Goal: Task Accomplishment & Management: Use online tool/utility

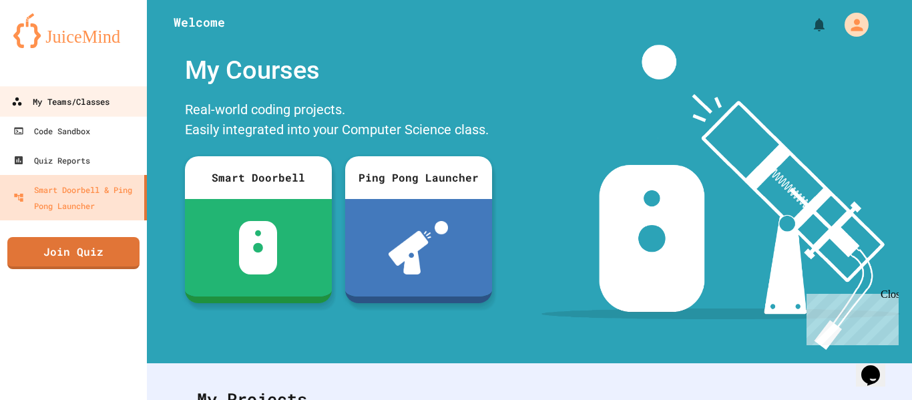
click at [87, 110] on link "My Teams/Classes" at bounding box center [73, 101] width 151 height 30
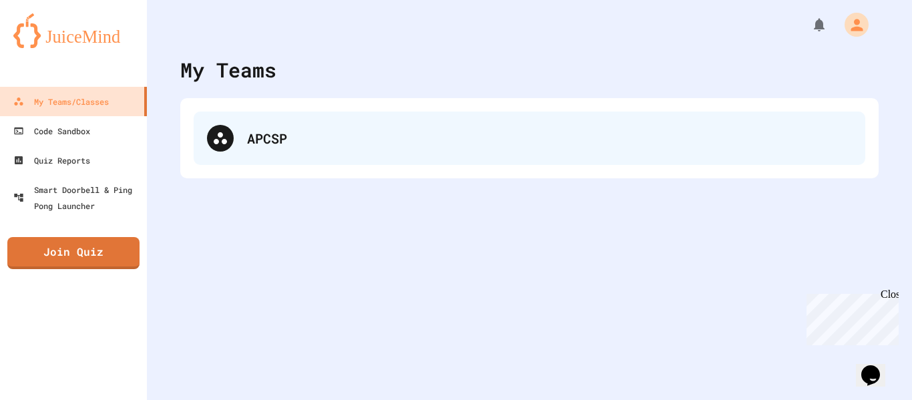
click at [284, 129] on div "APCSP" at bounding box center [549, 138] width 605 height 20
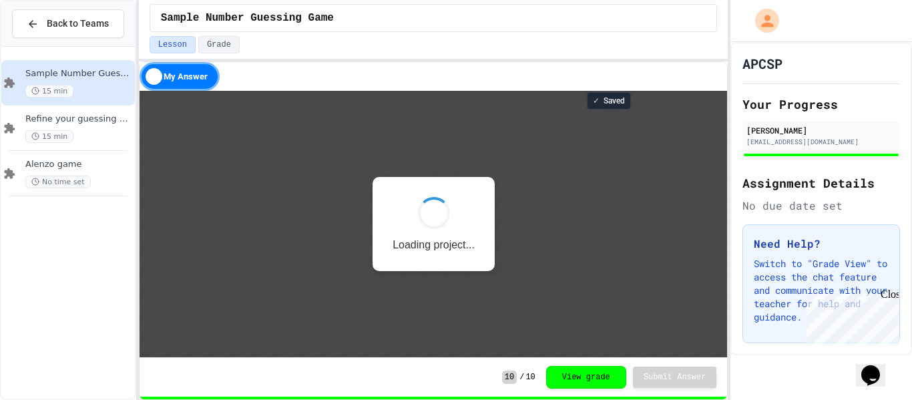
scroll to position [1, 0]
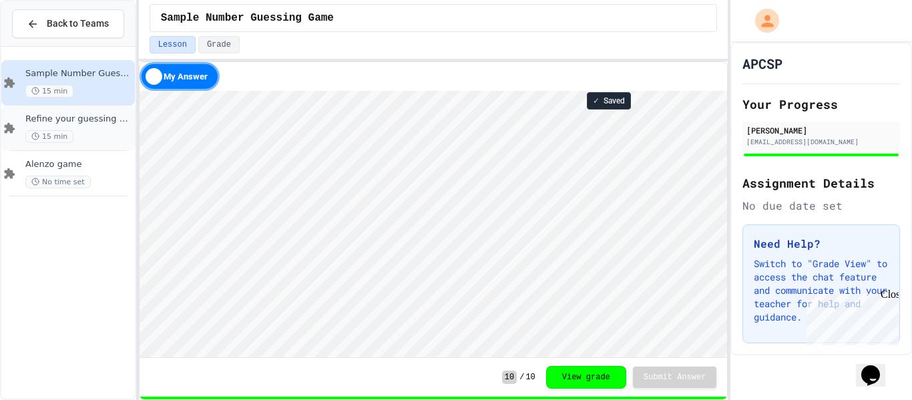
click at [79, 125] on div "Refine your guessing Game 15 min" at bounding box center [78, 127] width 107 height 29
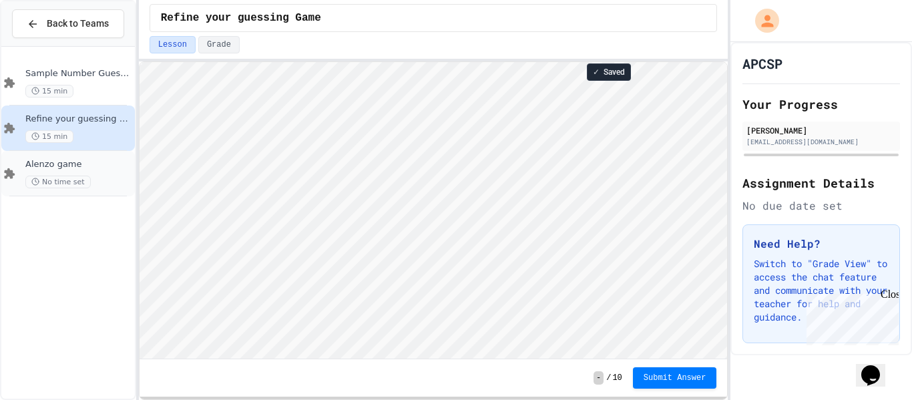
click at [101, 178] on div "No time set" at bounding box center [78, 182] width 107 height 13
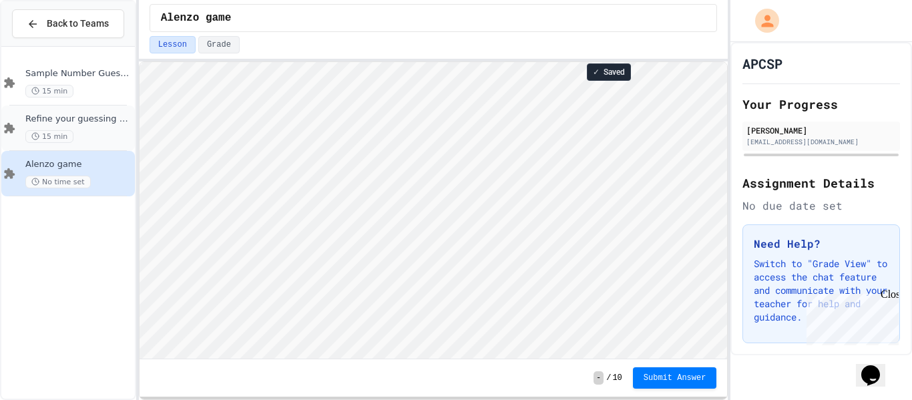
click at [94, 130] on div "15 min" at bounding box center [78, 136] width 107 height 13
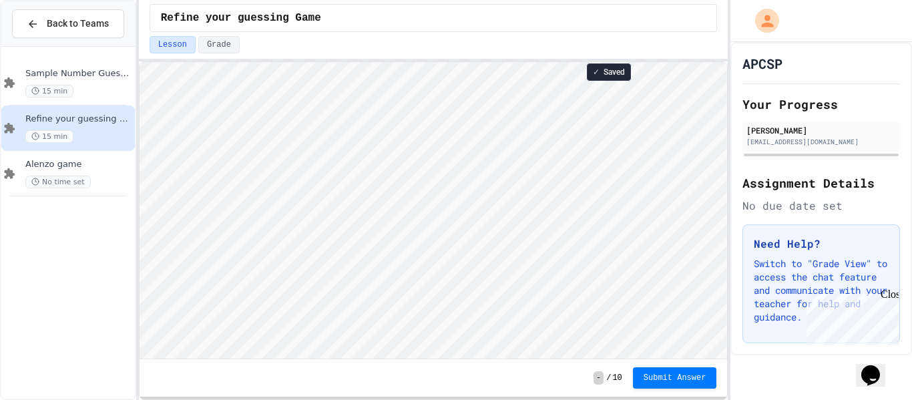
scroll to position [1, 0]
type textarea "*"
type textarea "**********"
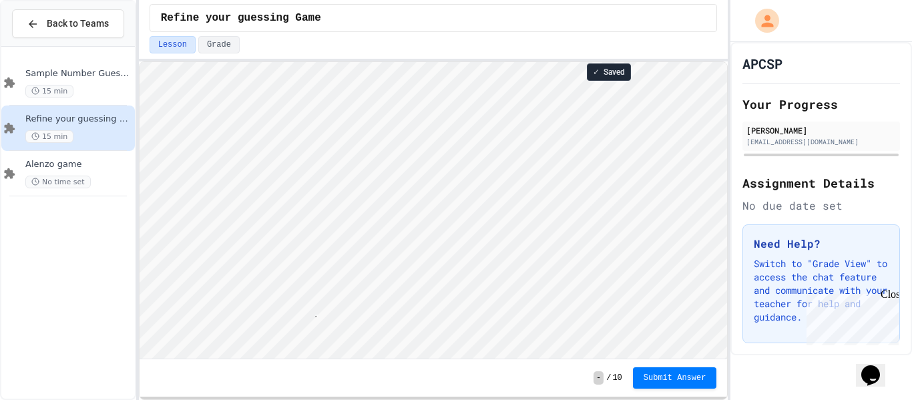
type textarea "*"
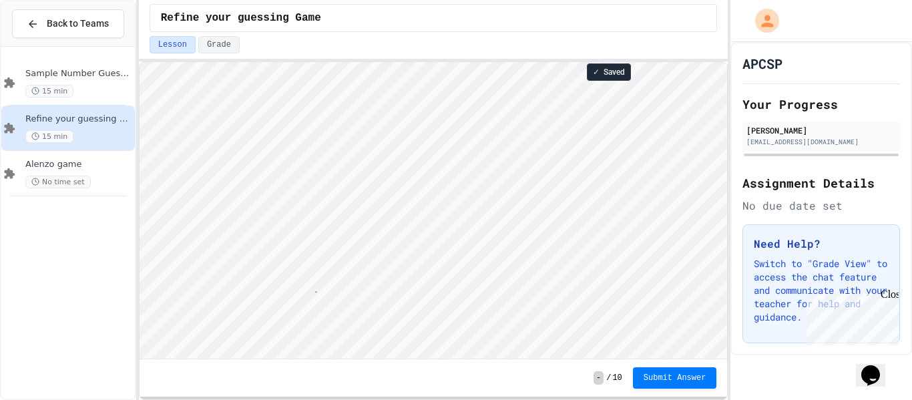
type textarea "**********"
type textarea "*"
type textarea "**********"
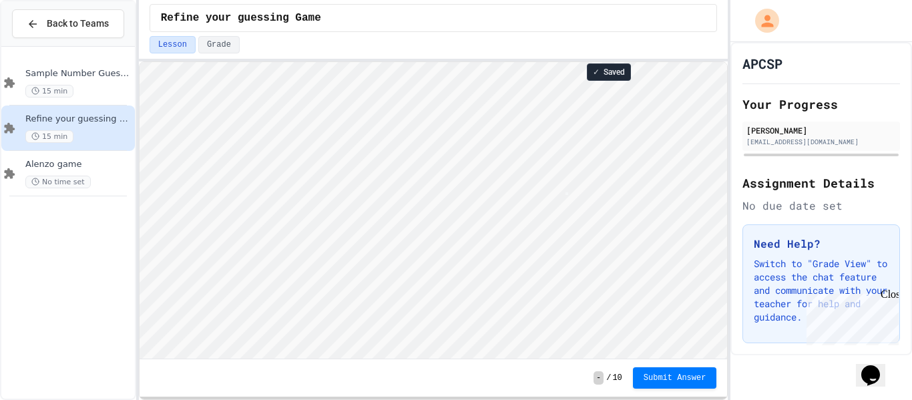
scroll to position [1, 3]
type textarea "*"
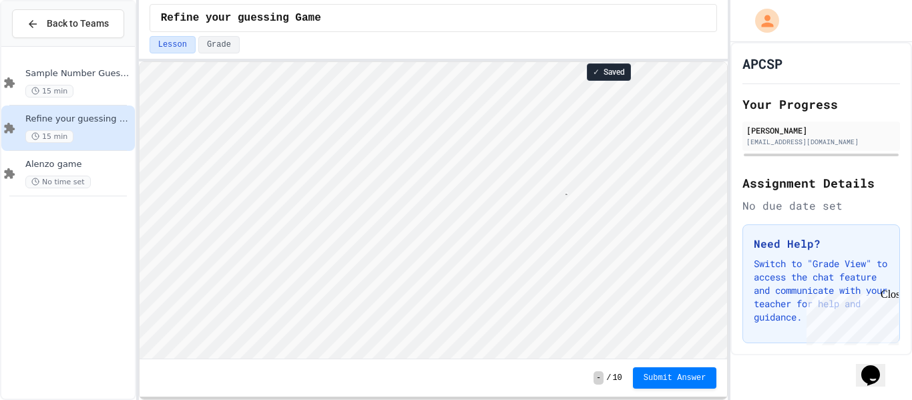
type textarea "*"
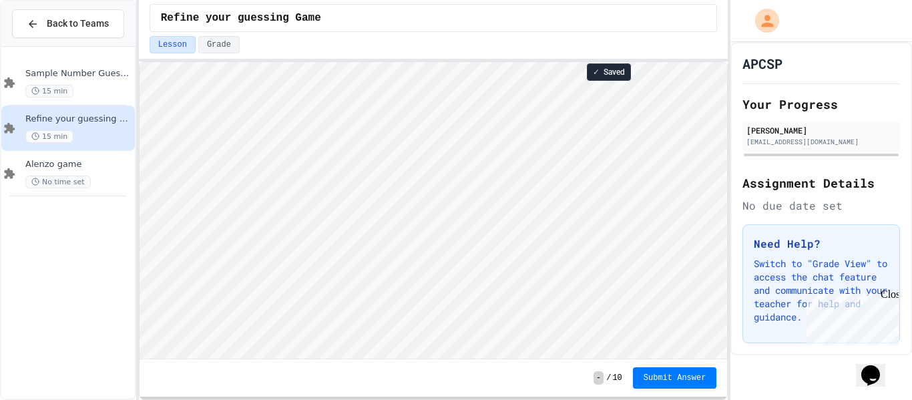
type textarea "**********"
type textarea "*"
type textarea "********"
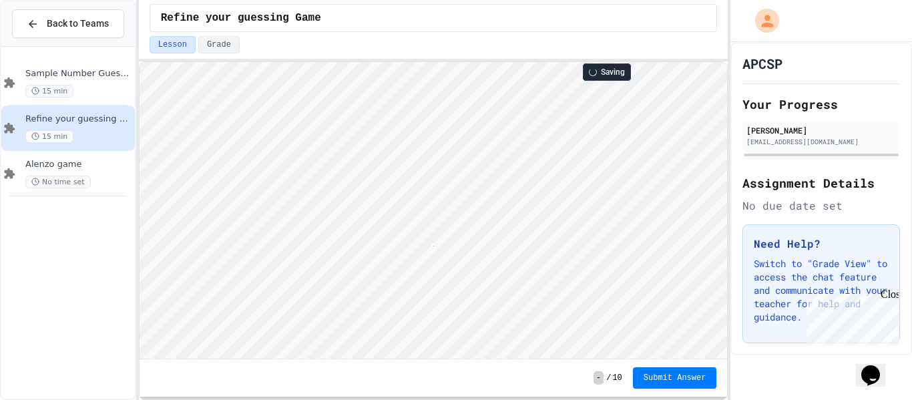
scroll to position [1, 3]
type textarea "*"
type textarea "****"
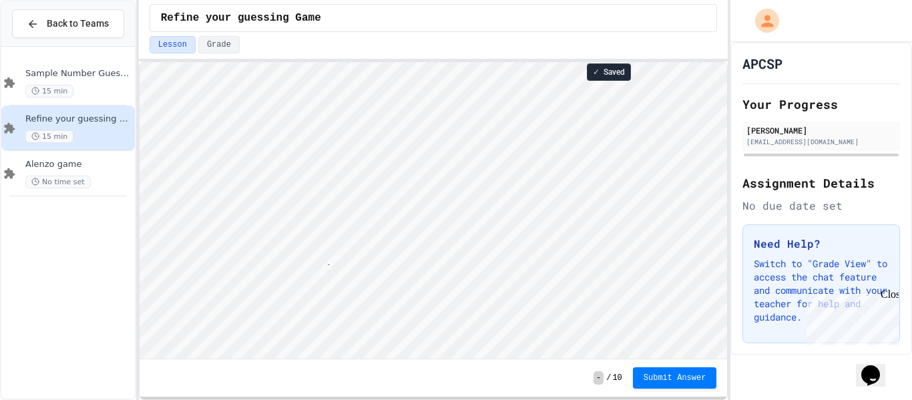
scroll to position [1, 107]
type textarea "**********"
type textarea "*"
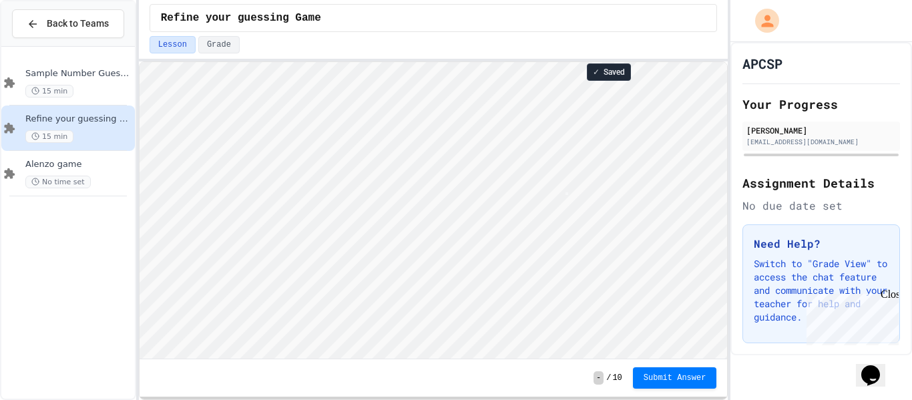
type textarea "*"
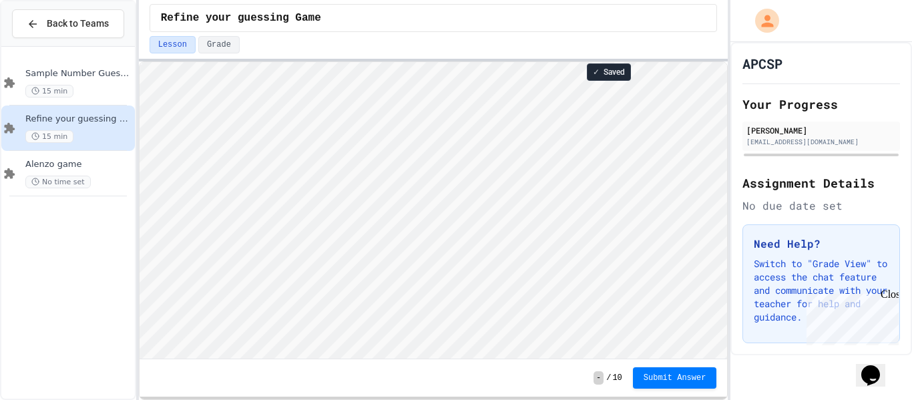
scroll to position [1, 0]
type textarea "*"
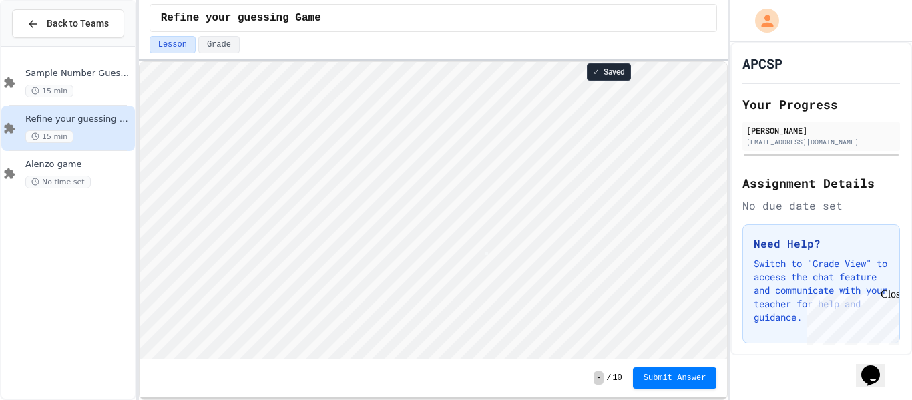
scroll to position [1, 0]
type textarea "*"
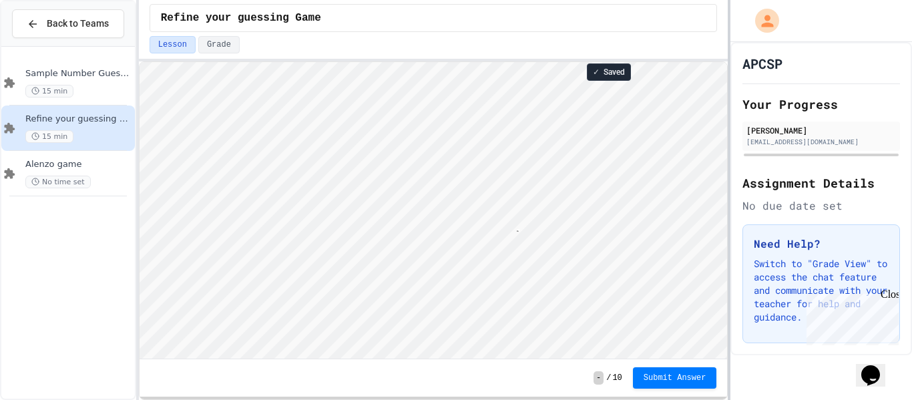
type textarea "*"
click at [70, 82] on div "Sample Number Guessing Game 15 min" at bounding box center [78, 82] width 107 height 29
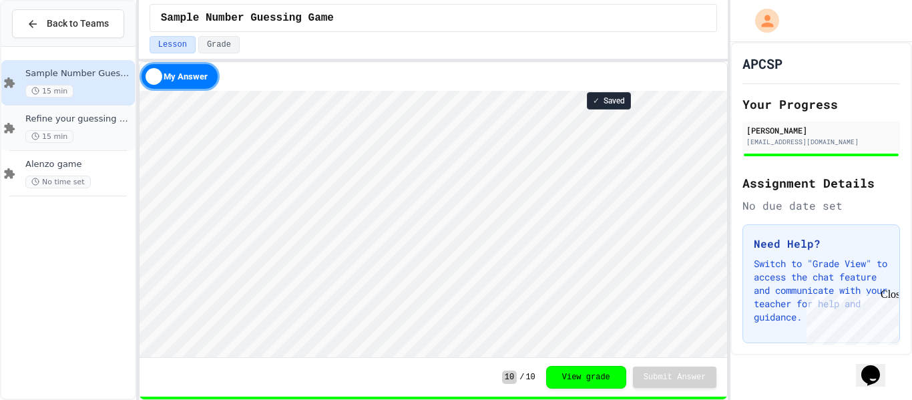
click at [56, 135] on span "15 min" at bounding box center [49, 136] width 48 height 13
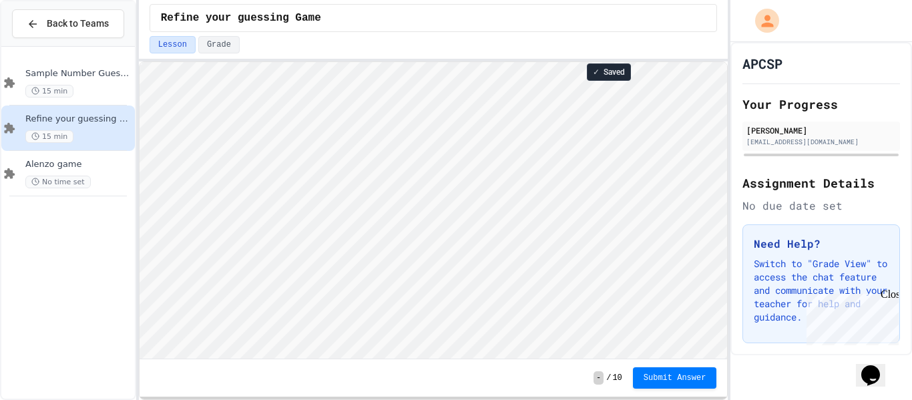
scroll to position [1, 0]
click at [97, 96] on div "15 min" at bounding box center [78, 91] width 107 height 13
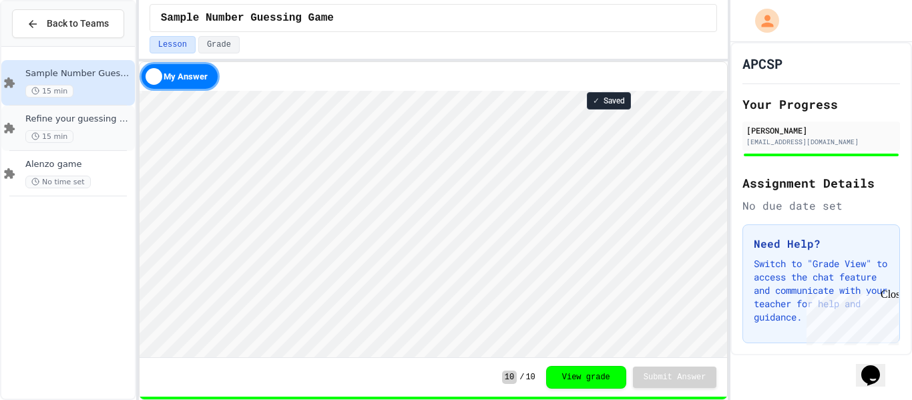
click at [91, 129] on div "Refine your guessing Game 15 min" at bounding box center [78, 127] width 107 height 29
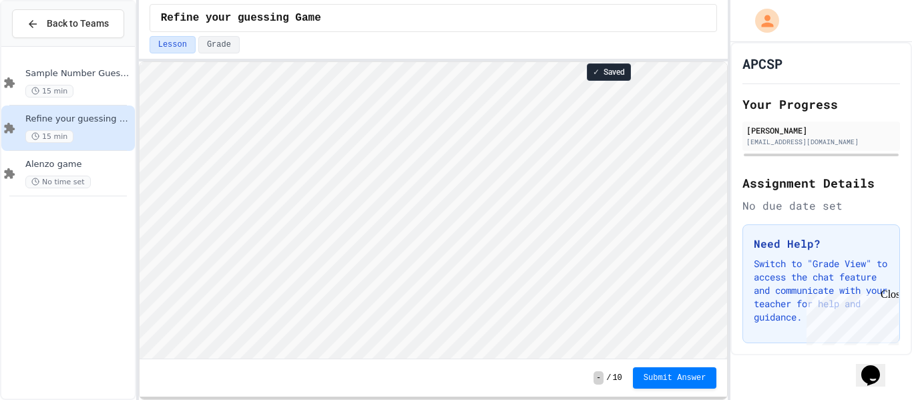
click at [40, 127] on div "Refine your guessing Game 15 min" at bounding box center [78, 127] width 107 height 29
click at [80, 97] on div "15 min" at bounding box center [78, 91] width 107 height 13
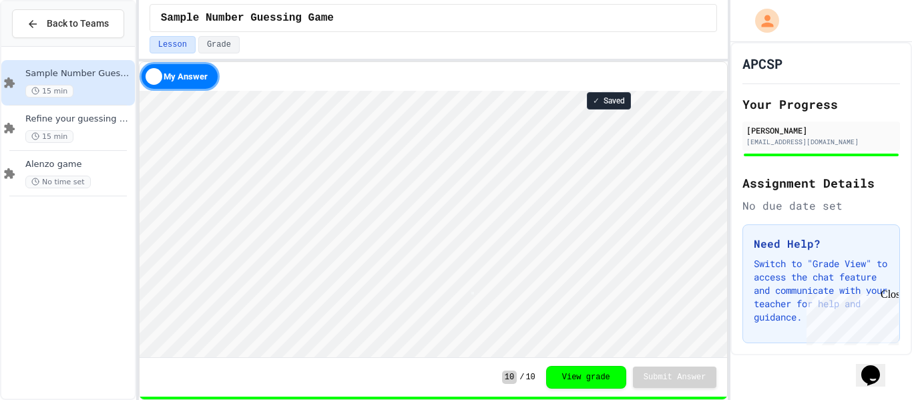
scroll to position [1, 3]
type textarea "*"
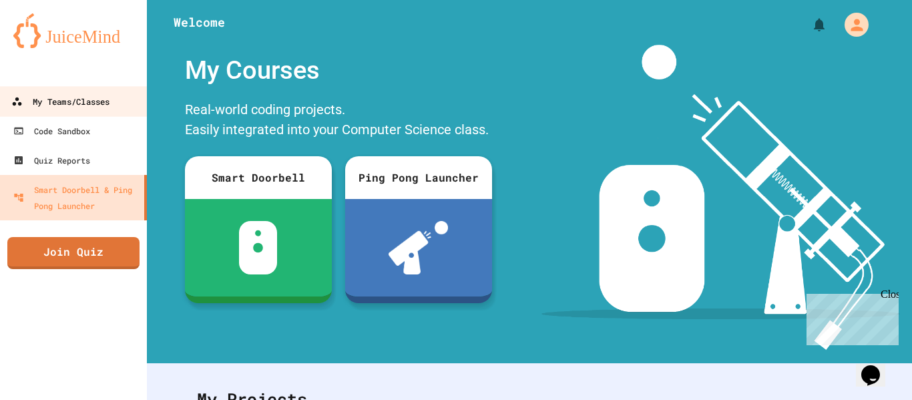
click at [68, 97] on div "My Teams/Classes" at bounding box center [60, 101] width 98 height 17
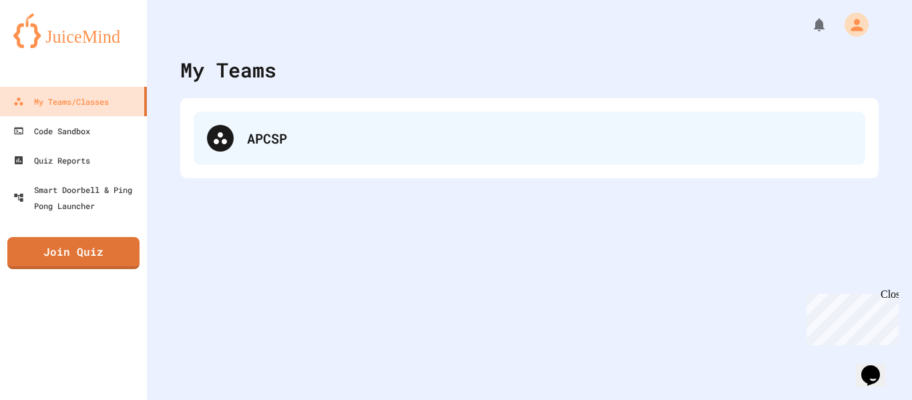
click at [405, 142] on div "APCSP" at bounding box center [549, 138] width 605 height 20
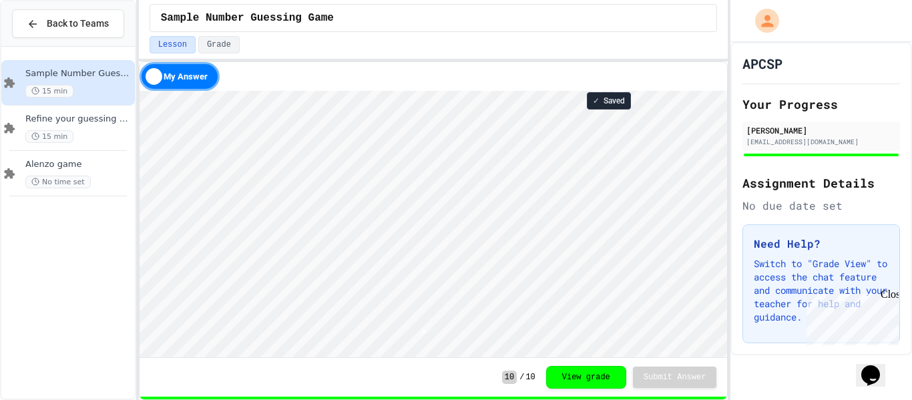
scroll to position [1, 3]
type textarea "*"
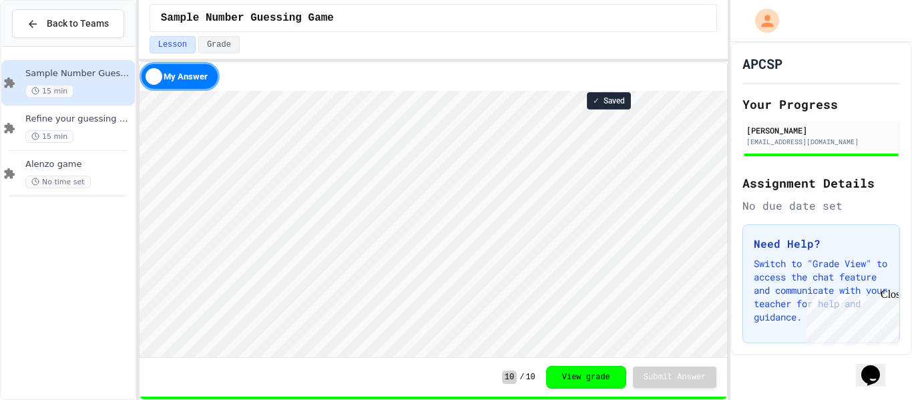
type textarea "*"
click at [96, 143] on div "Refine your guessing Game 15 min" at bounding box center [67, 127] width 133 height 45
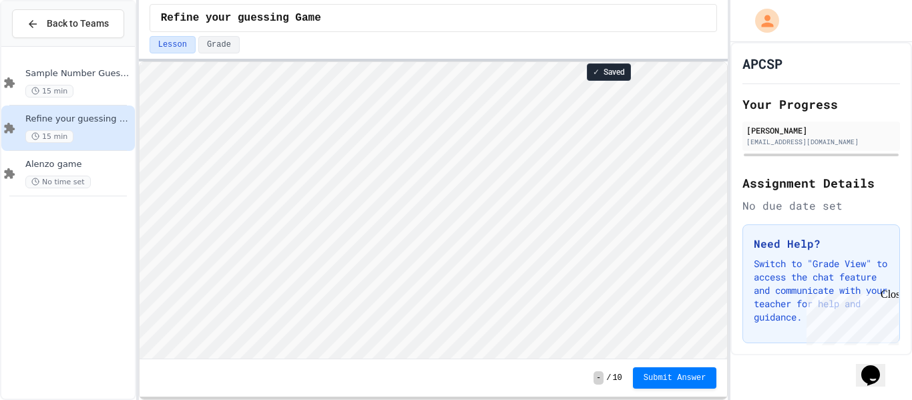
scroll to position [1, 0]
type textarea "**********"
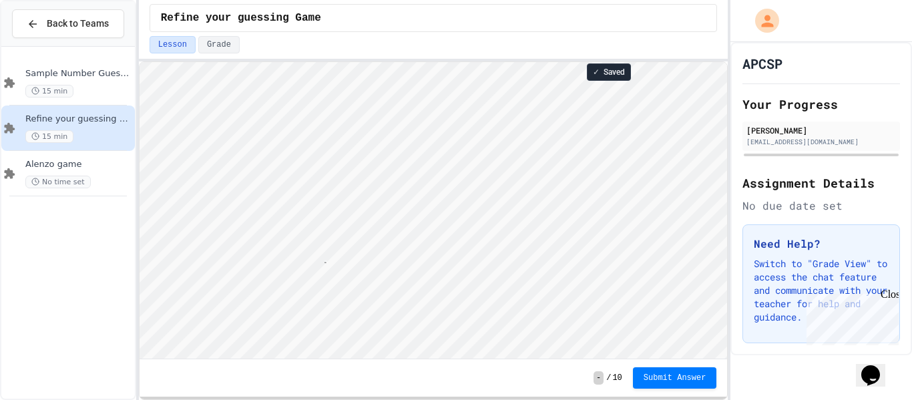
type textarea "**********"
type textarea "*"
type textarea "**********"
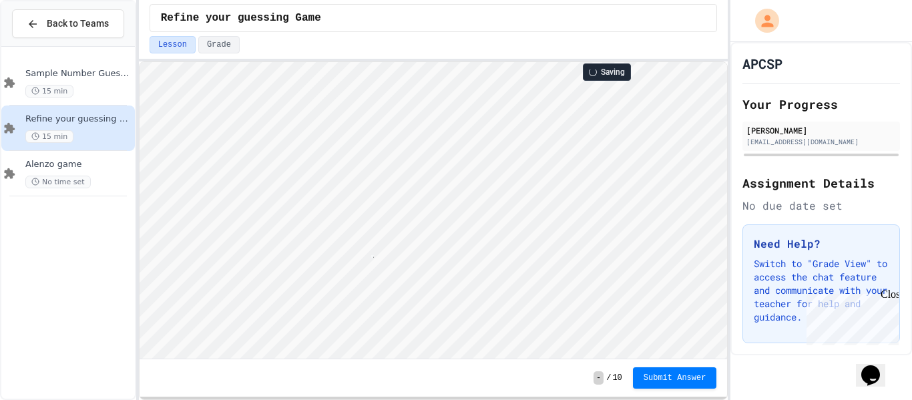
scroll to position [1, 3]
type textarea "*"
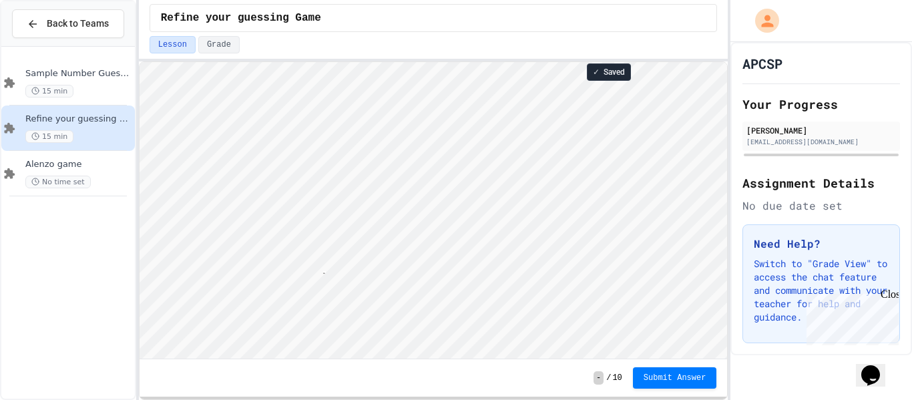
type textarea "**********"
type textarea "*"
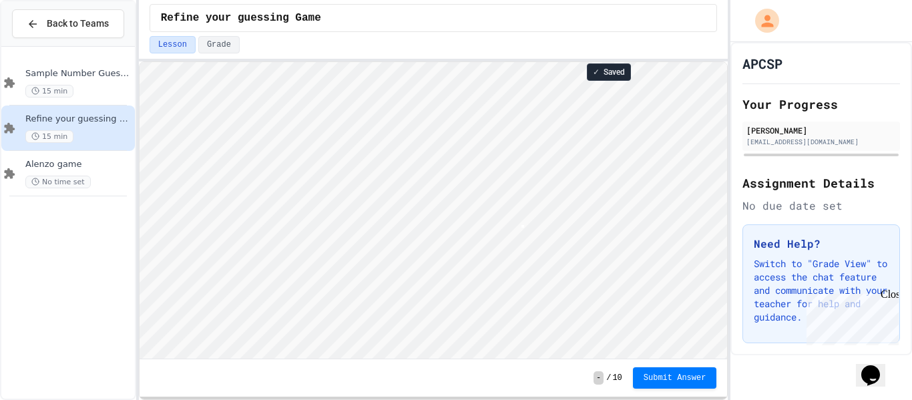
type textarea "*"
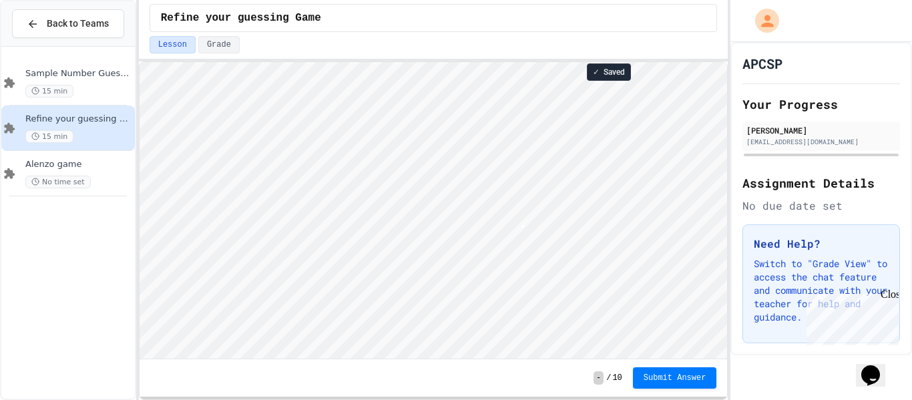
scroll to position [1, 3]
type textarea "*"
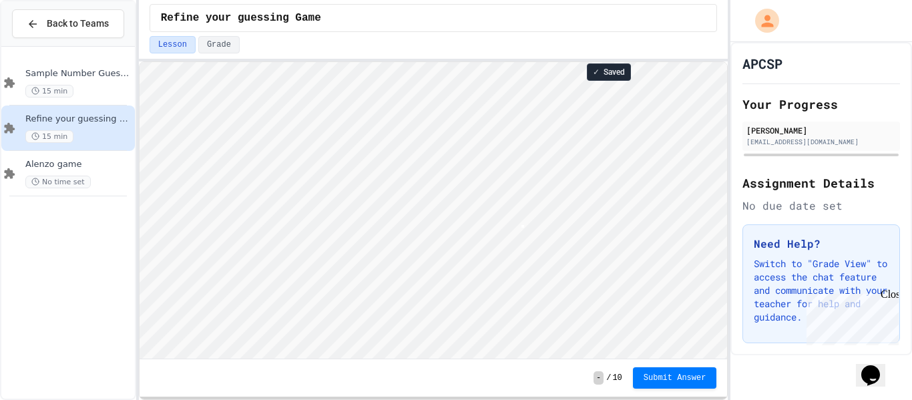
scroll to position [1, 3]
type textarea "*"
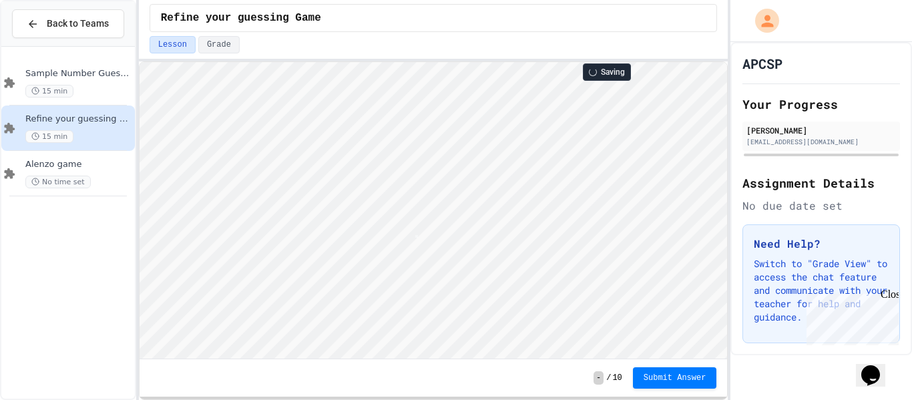
type textarea "*"
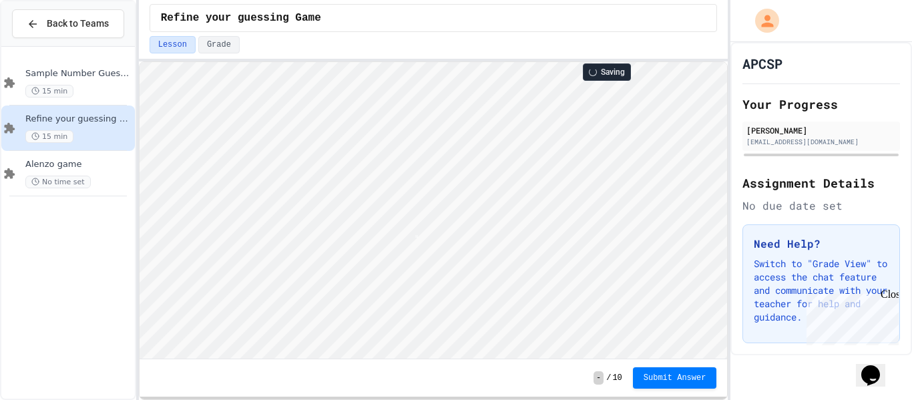
scroll to position [1, 0]
type textarea "*"
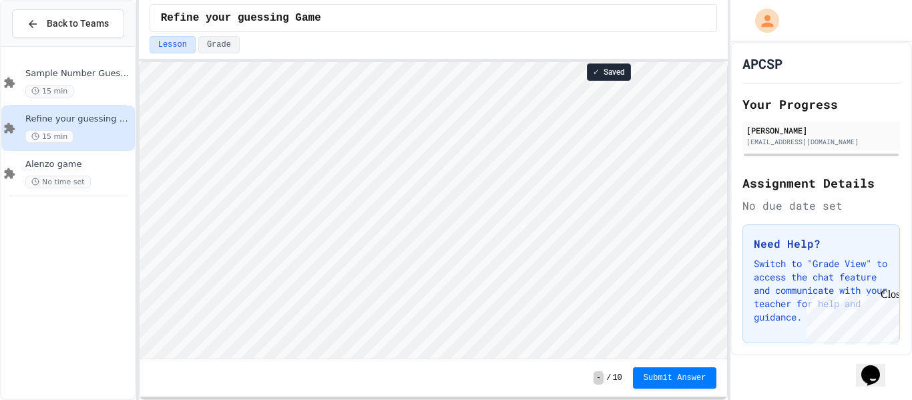
type textarea "*"
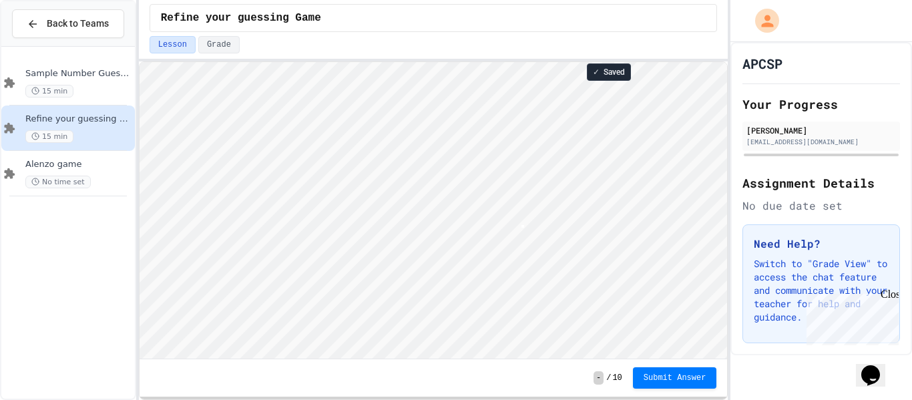
scroll to position [1, 3]
type textarea "*"
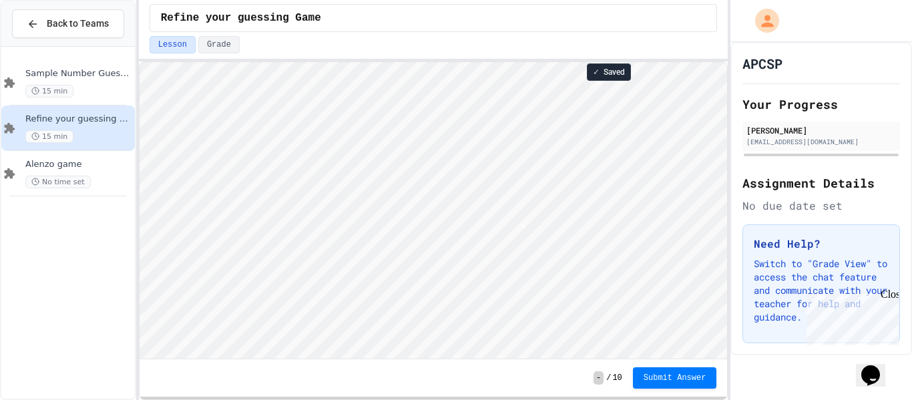
scroll to position [1, 3]
type textarea "*"
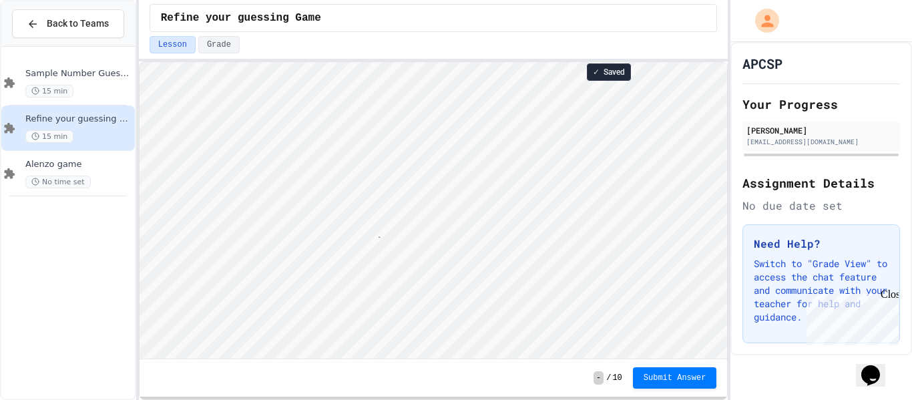
type textarea "**"
type textarea "*"
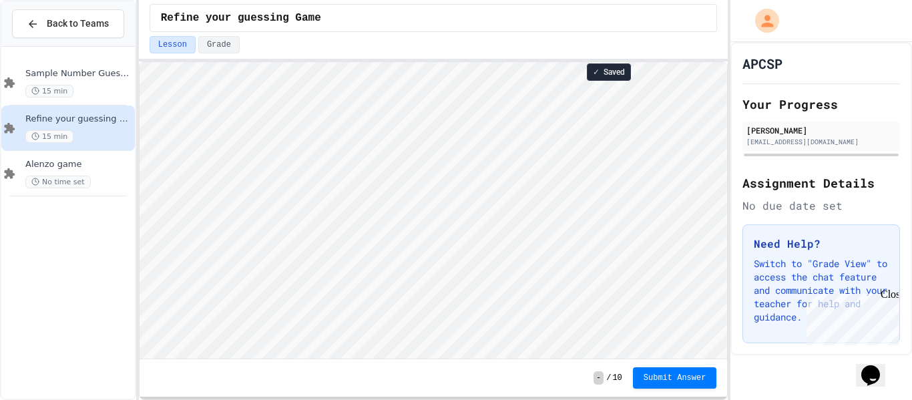
scroll to position [1, 0]
type textarea "*"
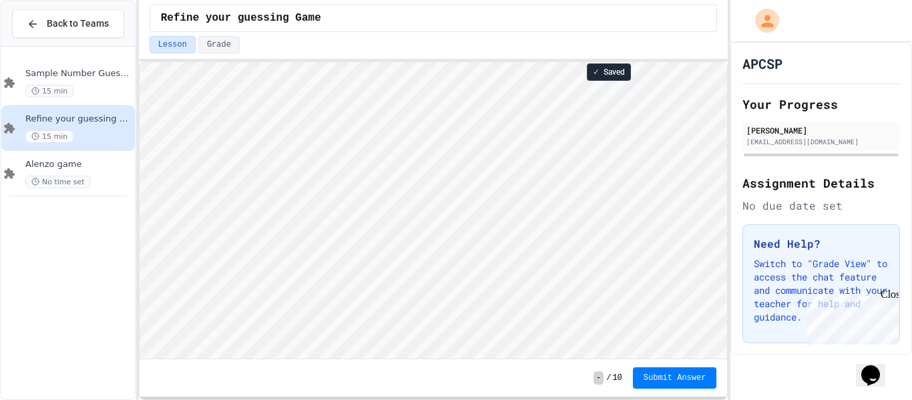
type textarea "*"
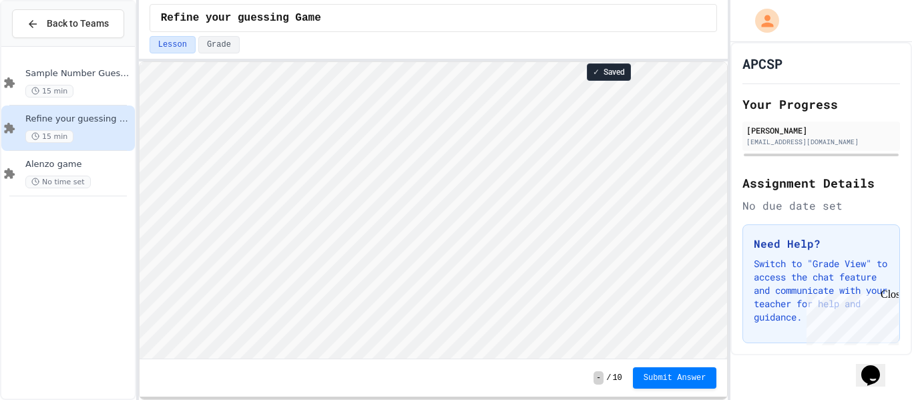
scroll to position [1, 0]
type textarea "*"
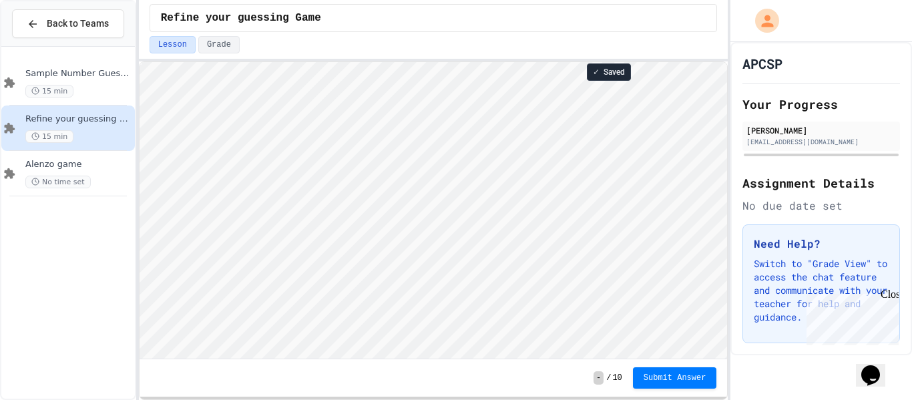
scroll to position [1, 0]
type textarea "*"
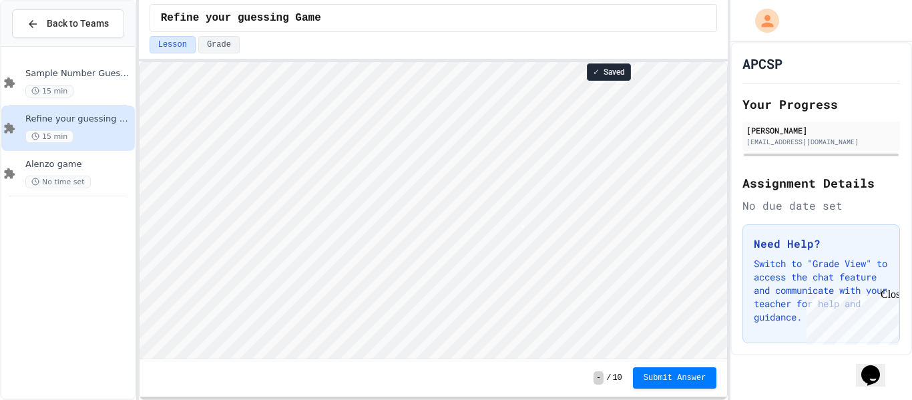
type textarea "*"
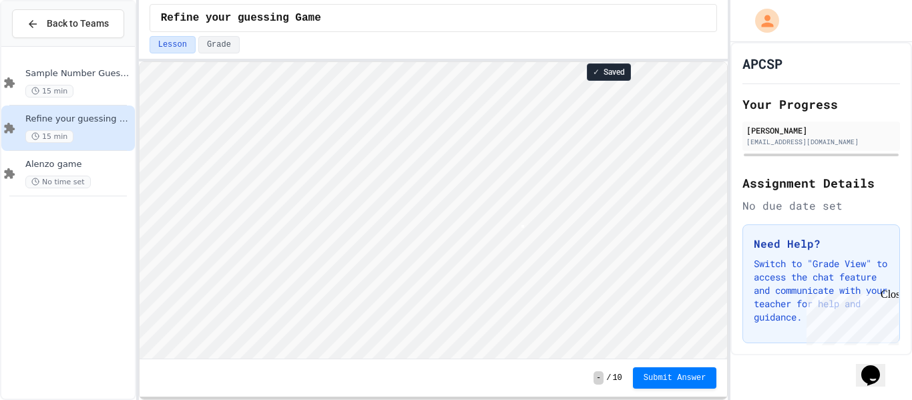
type textarea "*"
type textarea "*********"
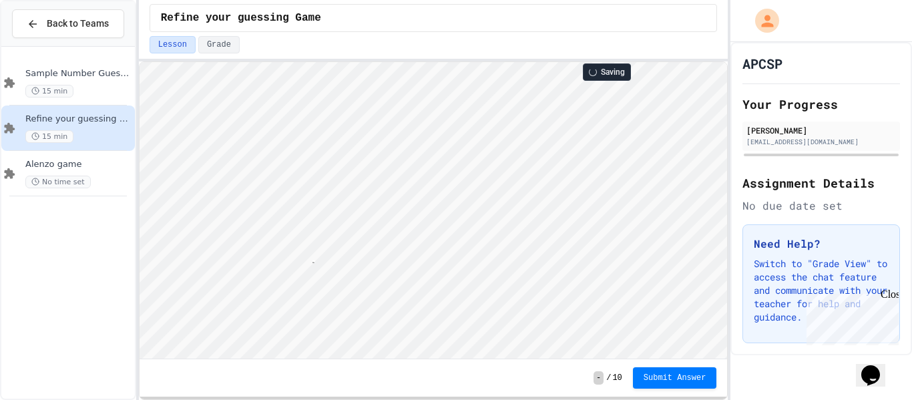
type textarea "*"
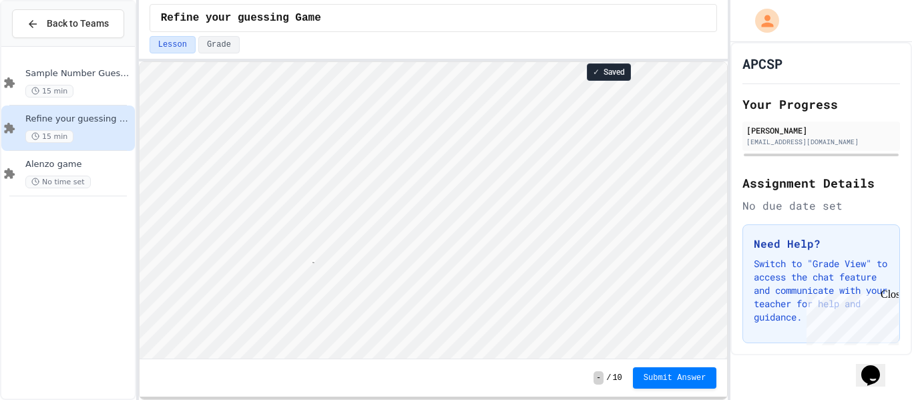
type textarea "*"
type textarea "**********"
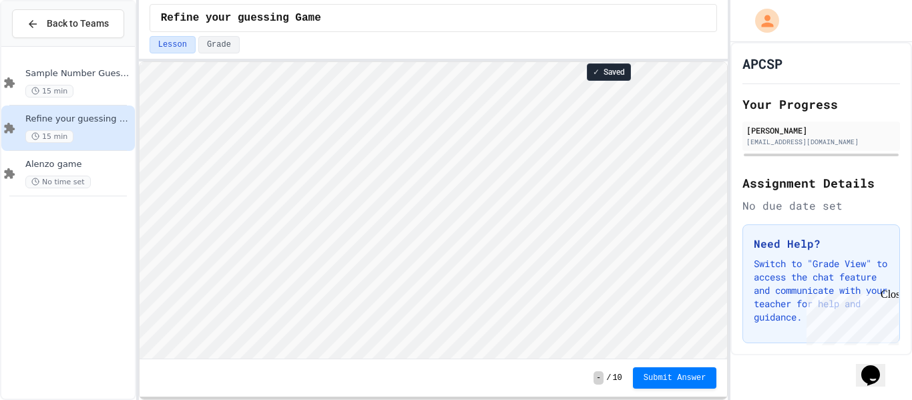
click at [890, 296] on div "Close" at bounding box center [888, 296] width 17 height 17
type textarea "*"
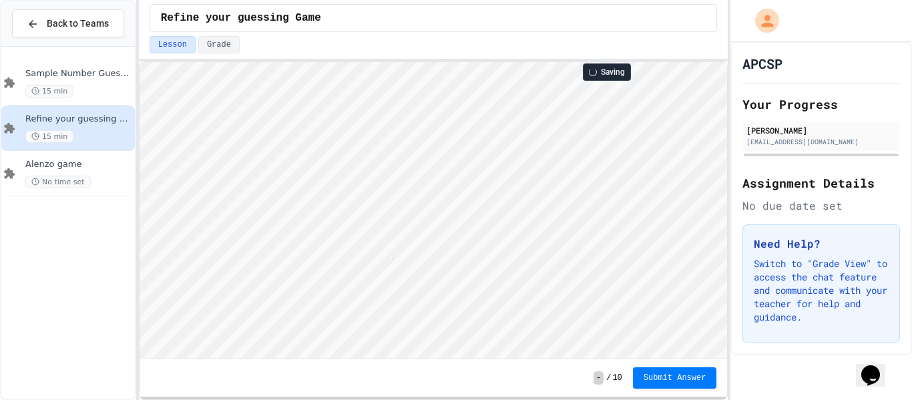
scroll to position [1, 7]
type textarea "**"
type textarea "*"
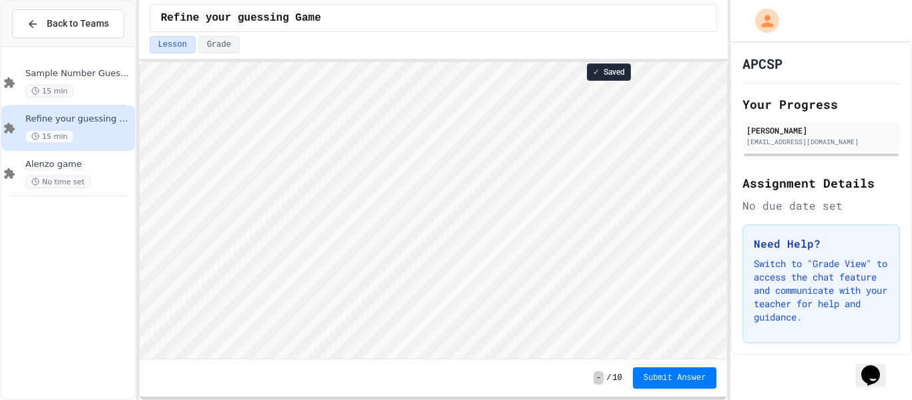
type textarea "*"
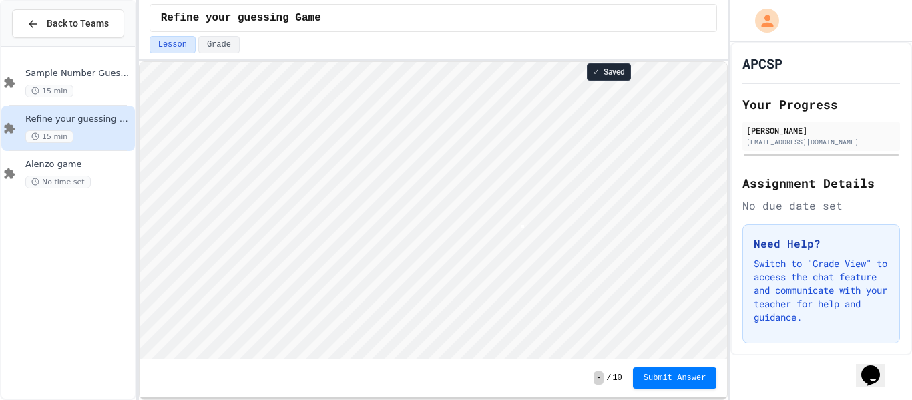
type textarea "*"
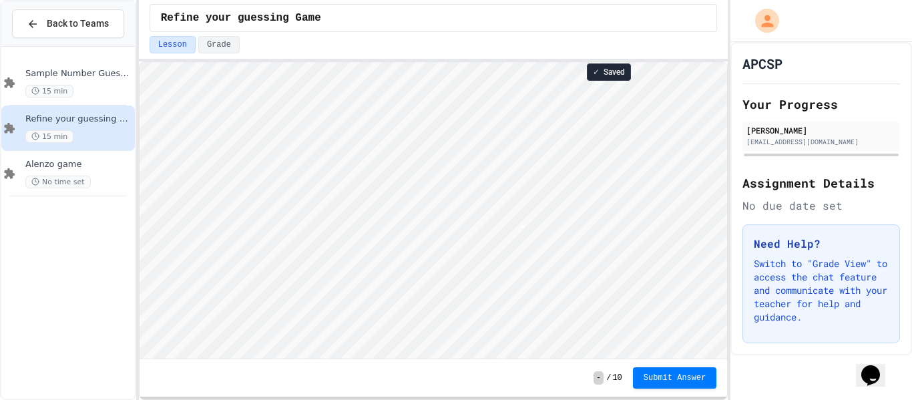
type textarea "*"
type textarea "**"
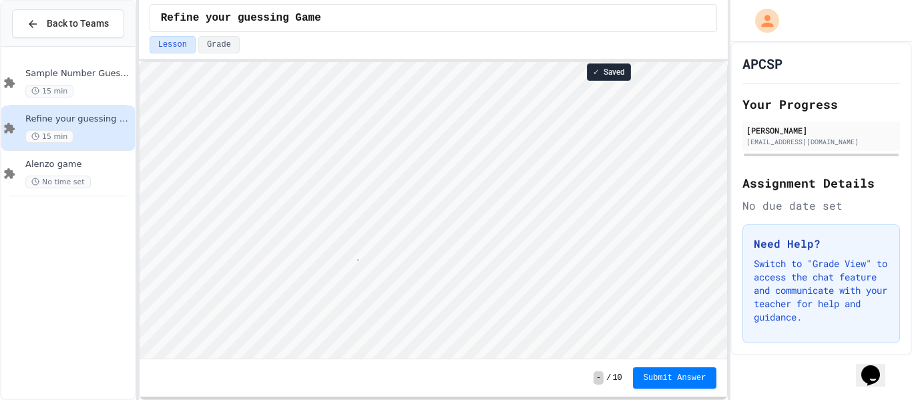
type textarea "**"
type textarea "*"
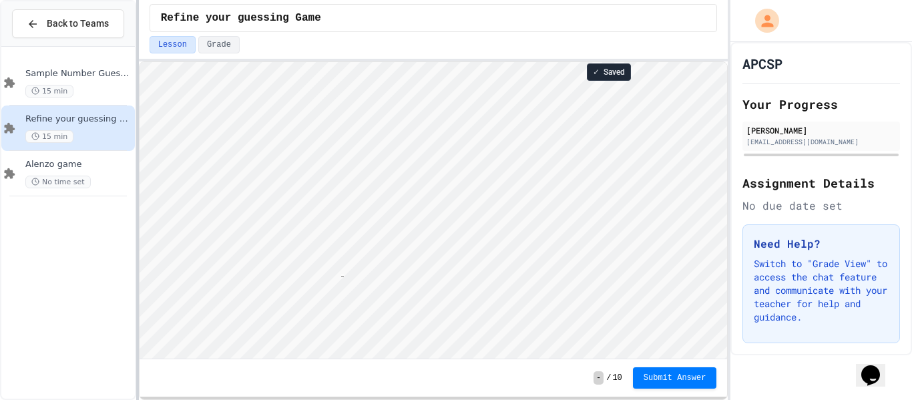
scroll to position [1, 7]
type textarea "**"
type textarea "*"
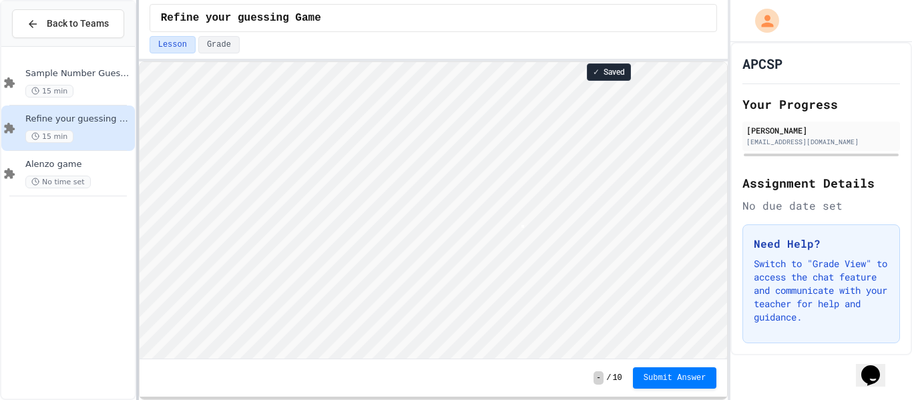
type textarea "*"
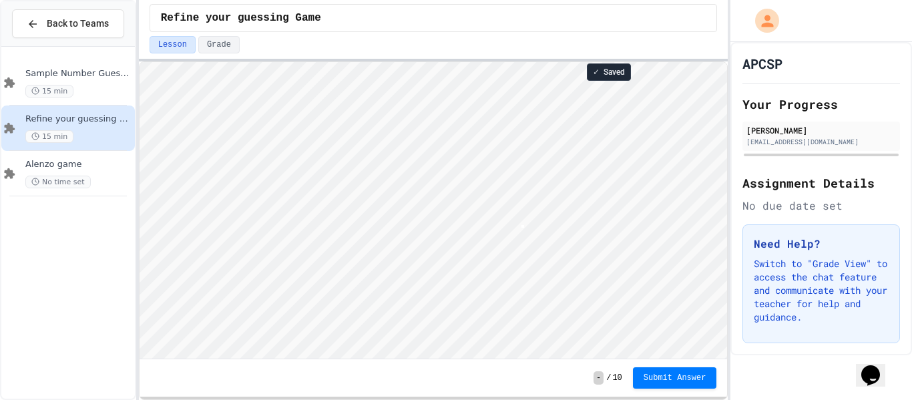
type textarea "*"
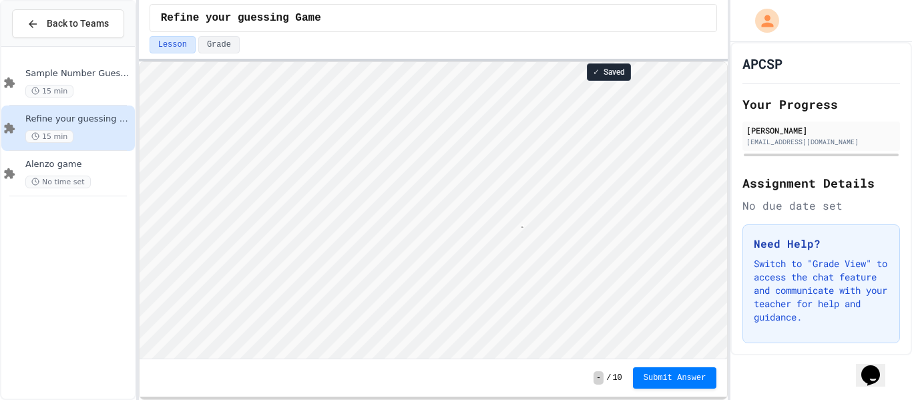
type textarea "**"
type textarea "*"
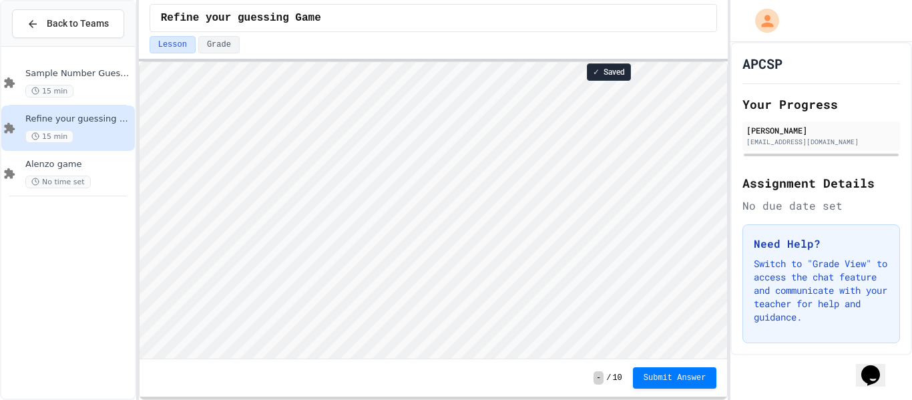
scroll to position [1, 0]
type textarea "*"
type textarea "**"
type textarea "*"
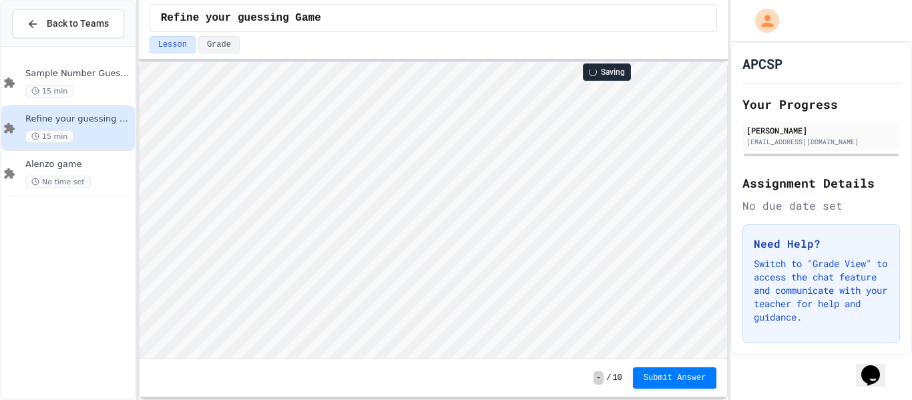
type textarea "*"
type textarea "****"
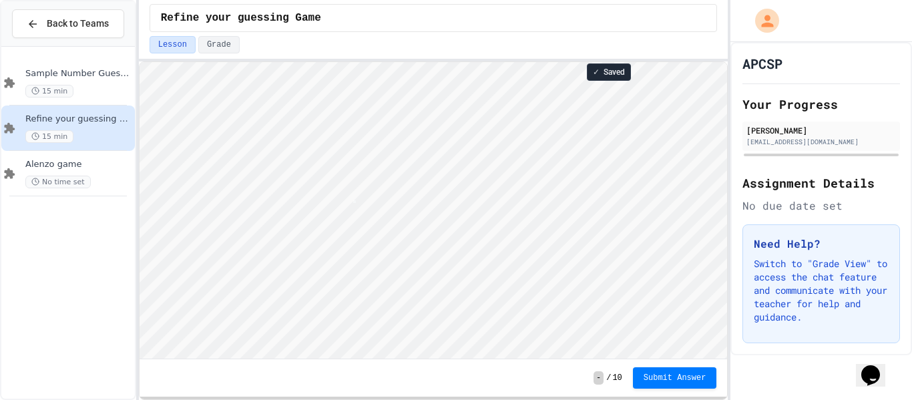
scroll to position [1, 0]
type textarea "*"
type textarea "**"
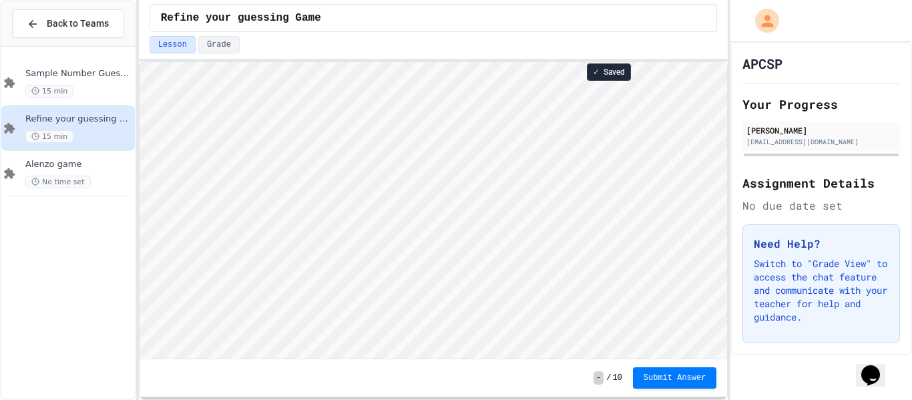
type textarea "*"
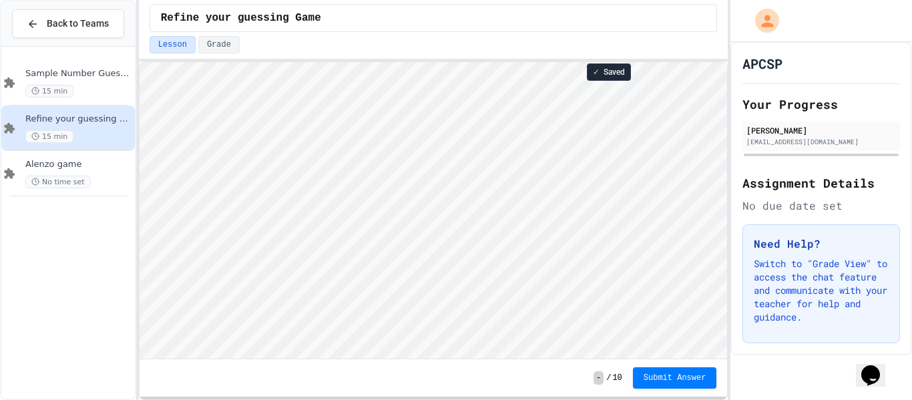
type textarea "*"
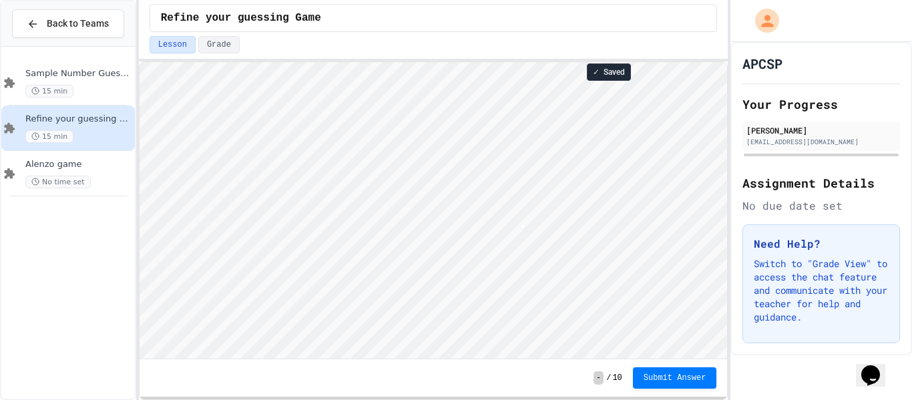
type textarea "*"
type textarea "**"
type textarea "*"
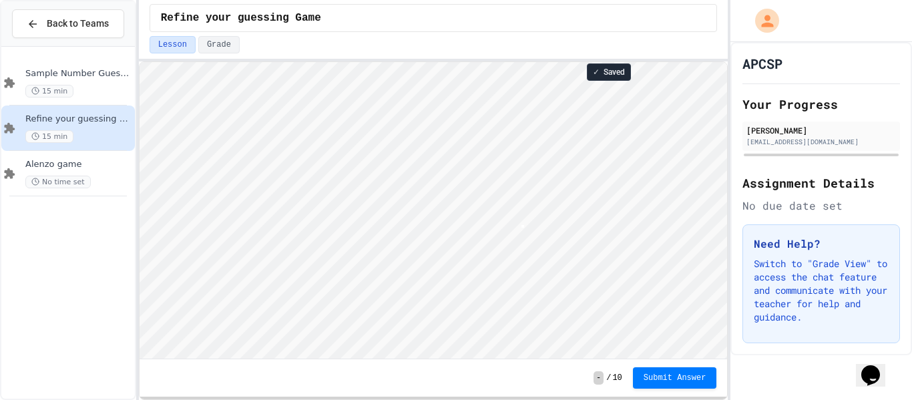
type textarea "*"
click at [657, 382] on button "Submit Answer" at bounding box center [675, 376] width 84 height 21
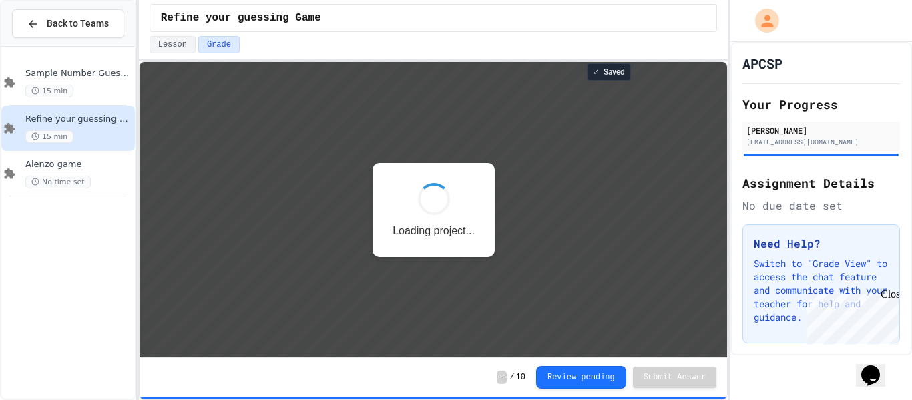
scroll to position [1, 0]
